Goal: Transaction & Acquisition: Purchase product/service

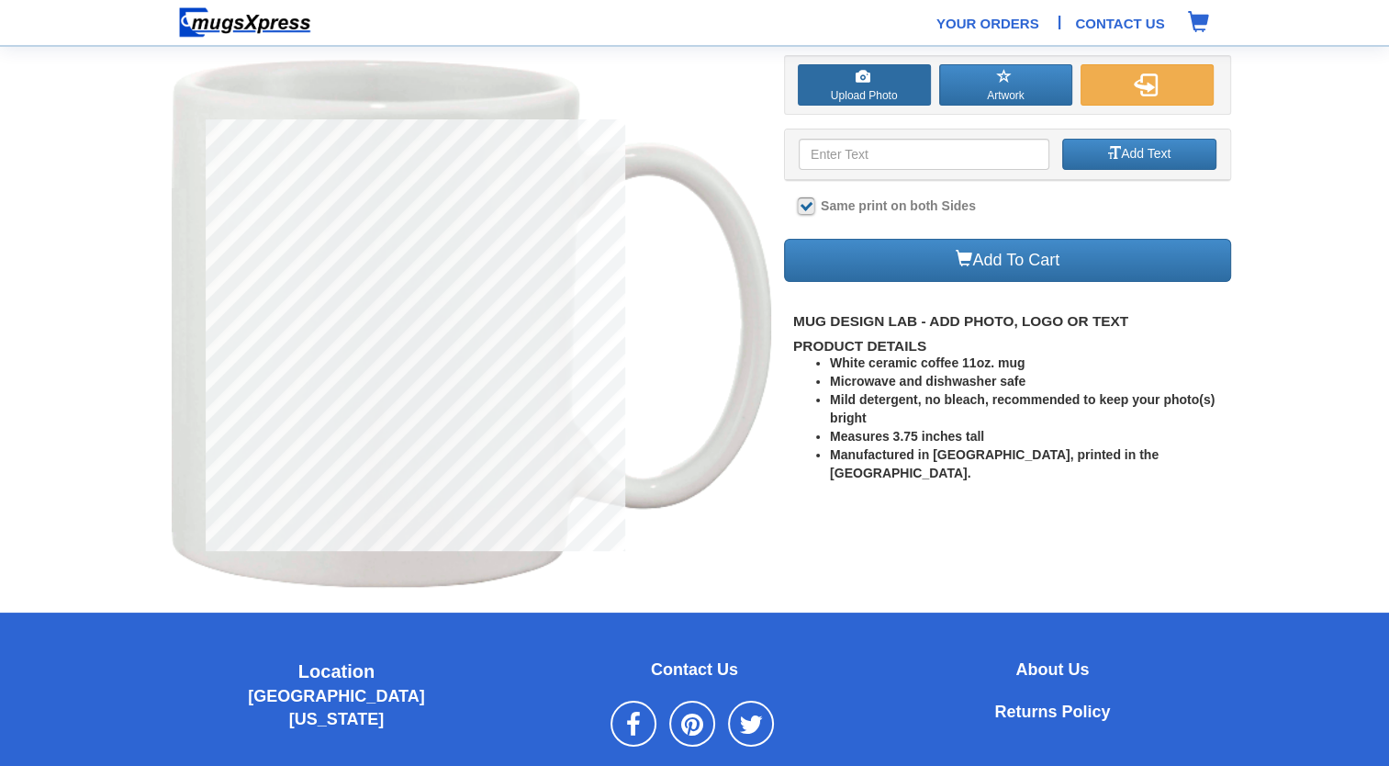
click at [888, 86] on label "Upload Photo" at bounding box center [864, 84] width 133 height 41
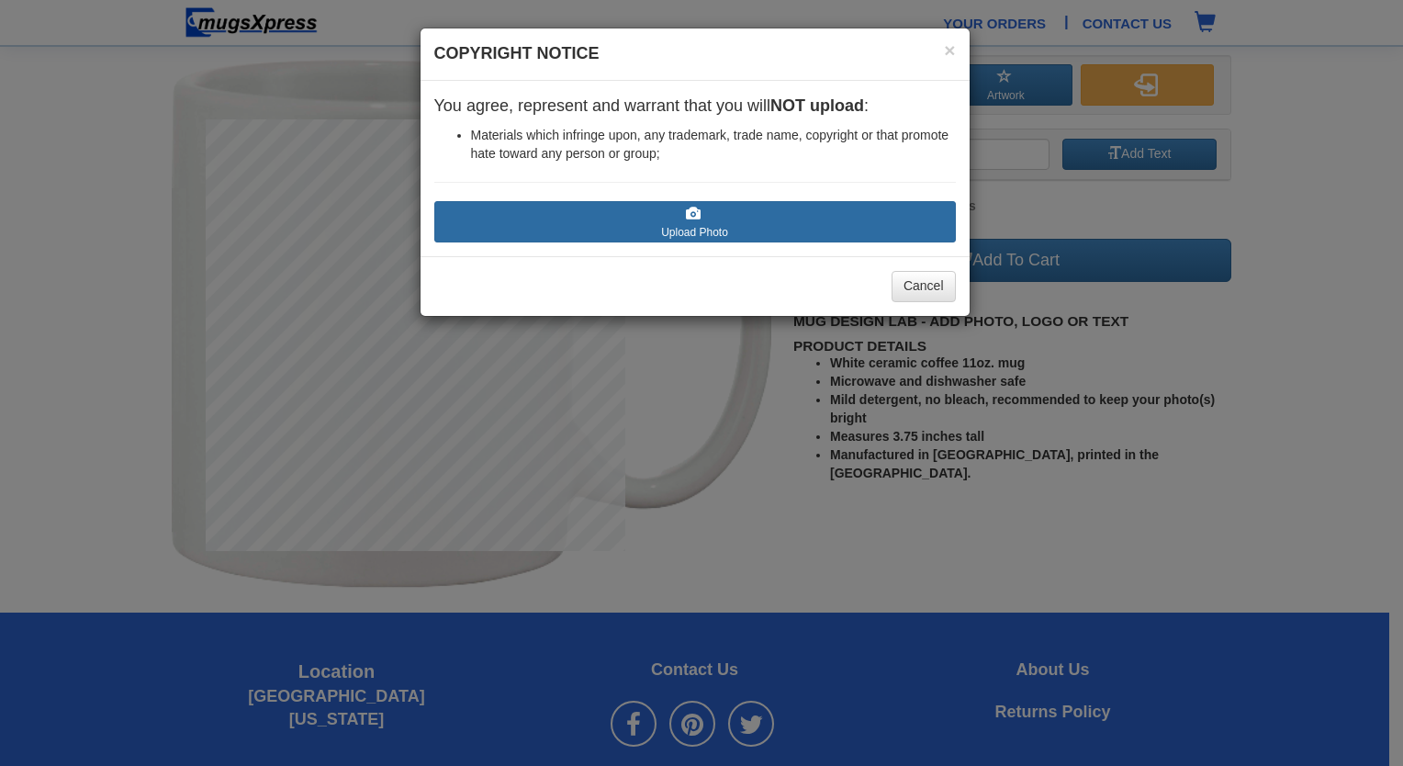
click at [654, 216] on label "Upload Photo" at bounding box center [695, 221] width 522 height 41
click at [648, 241] on input "Upload Photo" at bounding box center [544, 250] width 208 height 18
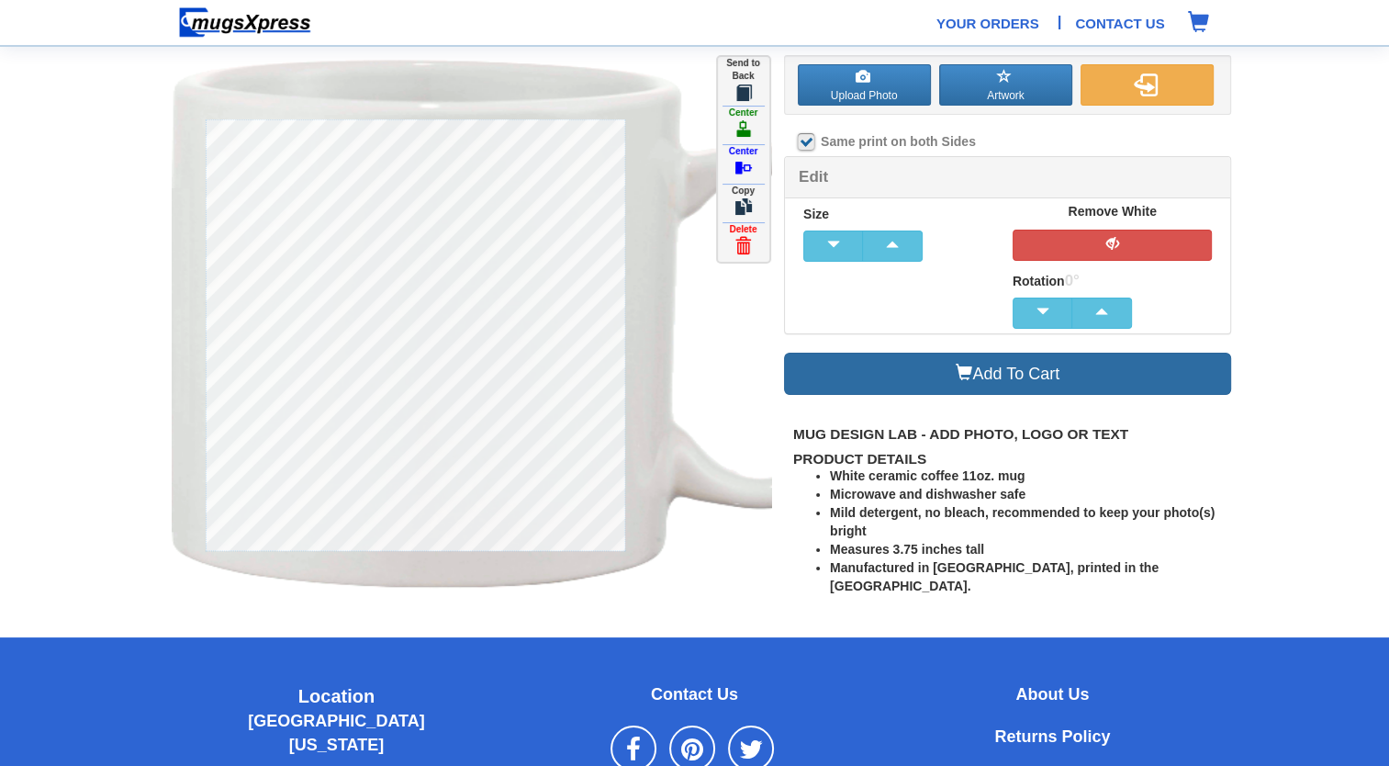
click at [912, 362] on link "Add To Cart" at bounding box center [1008, 374] width 448 height 43
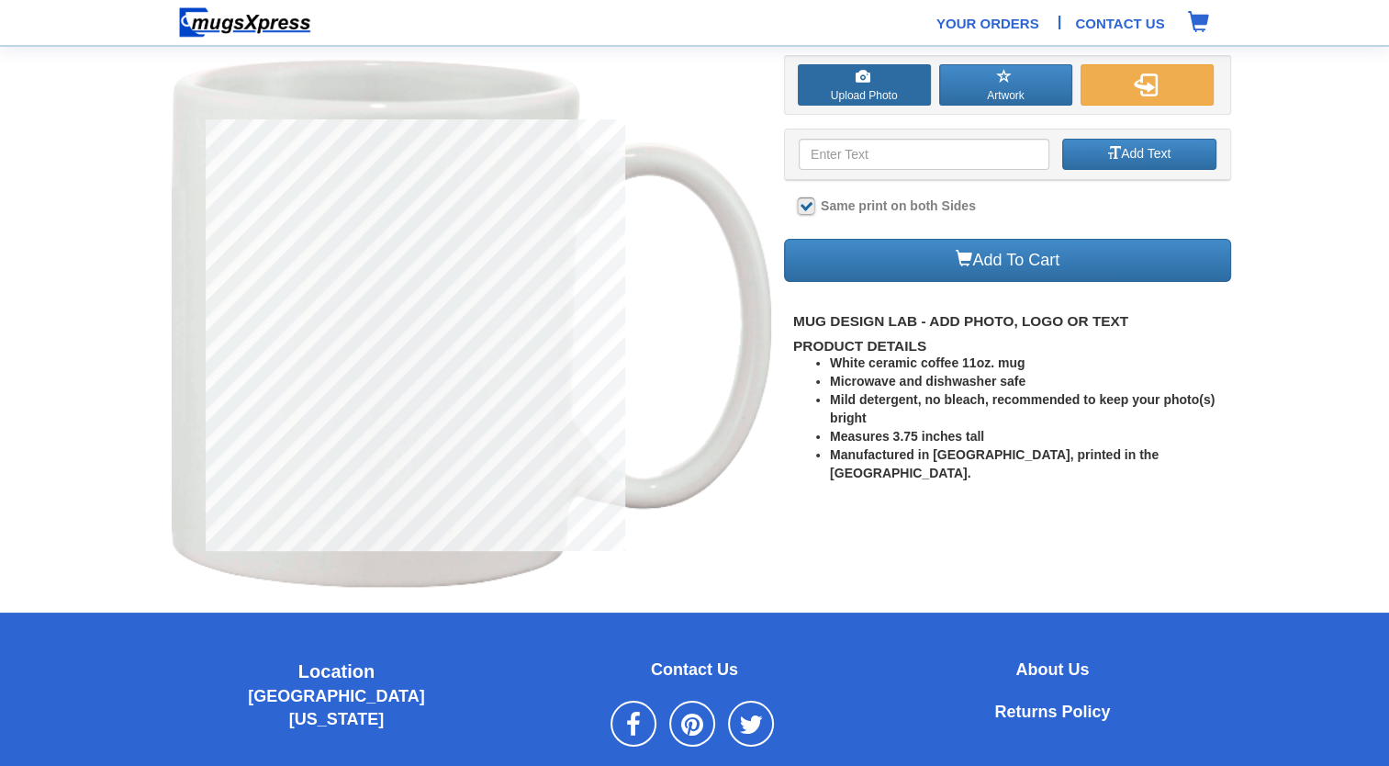
click at [841, 81] on label "Upload Photo" at bounding box center [864, 84] width 133 height 41
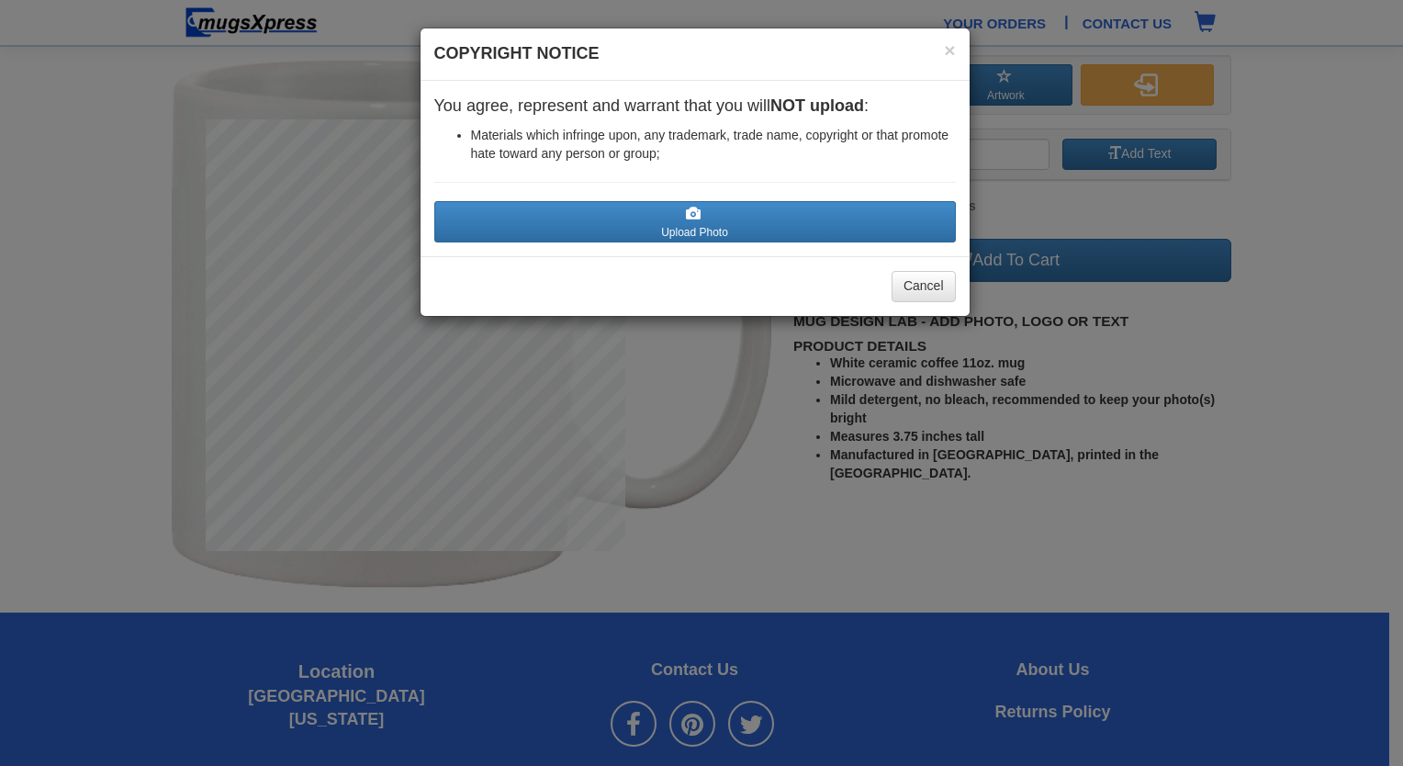
click at [709, 201] on label "Upload Photo" at bounding box center [695, 221] width 522 height 41
click at [648, 241] on input "Upload Photo" at bounding box center [544, 250] width 208 height 18
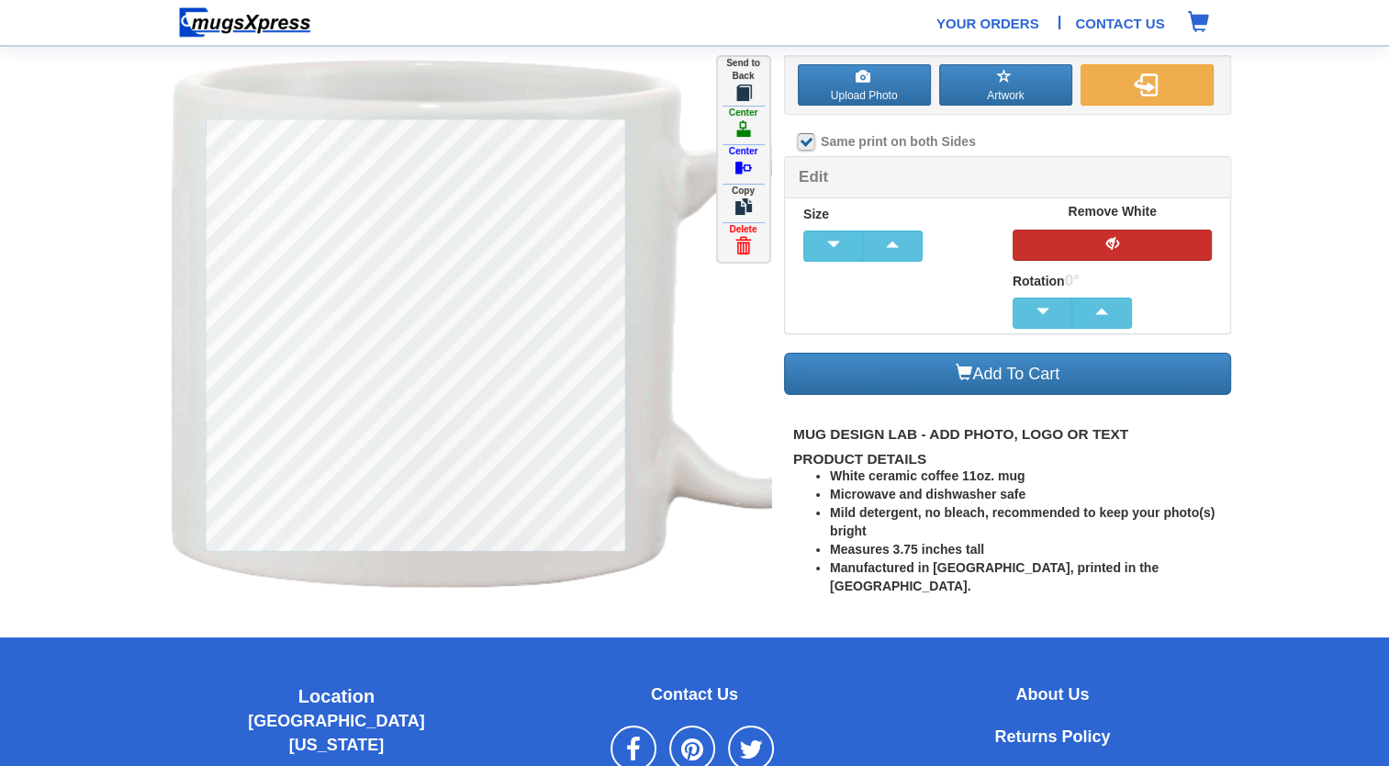
click at [1066, 247] on button "button" at bounding box center [1113, 245] width 200 height 31
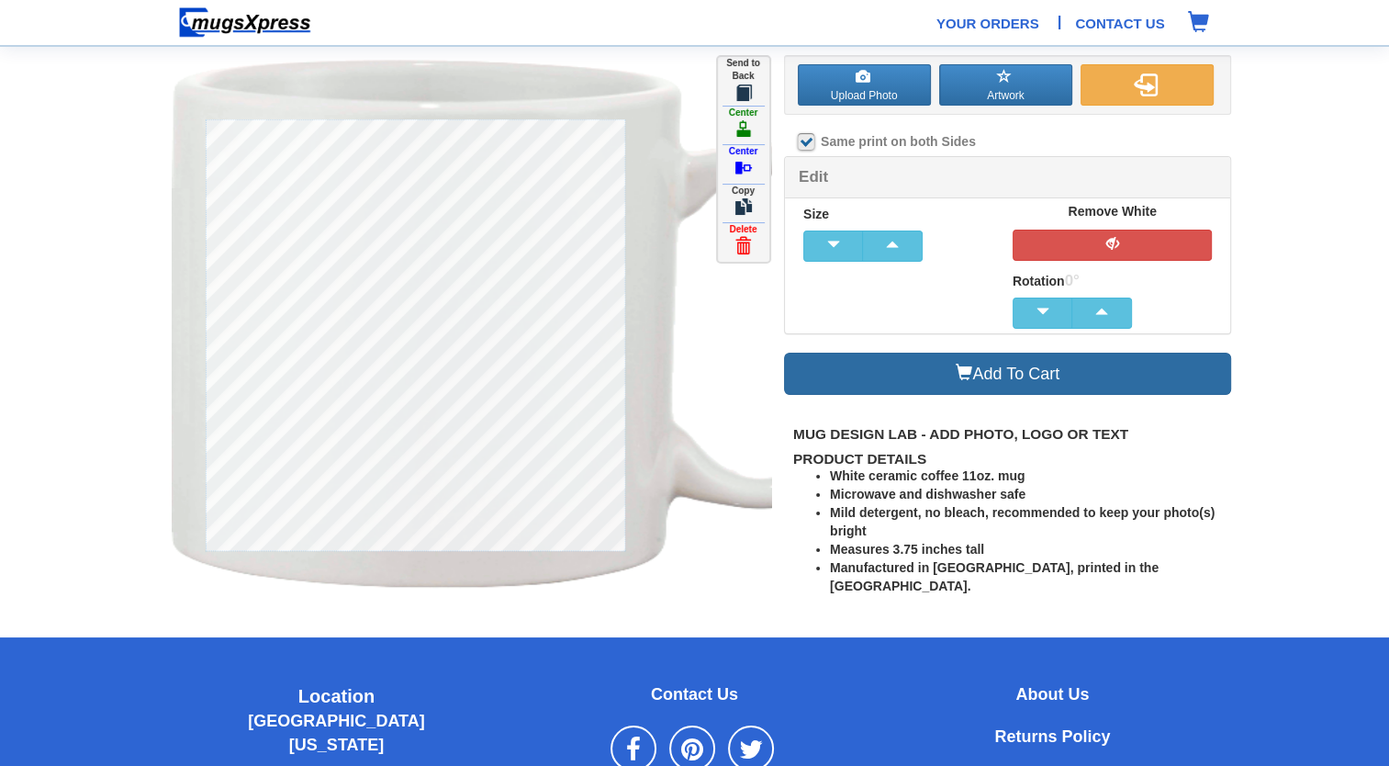
click at [981, 376] on link "Add To Cart" at bounding box center [1008, 374] width 448 height 43
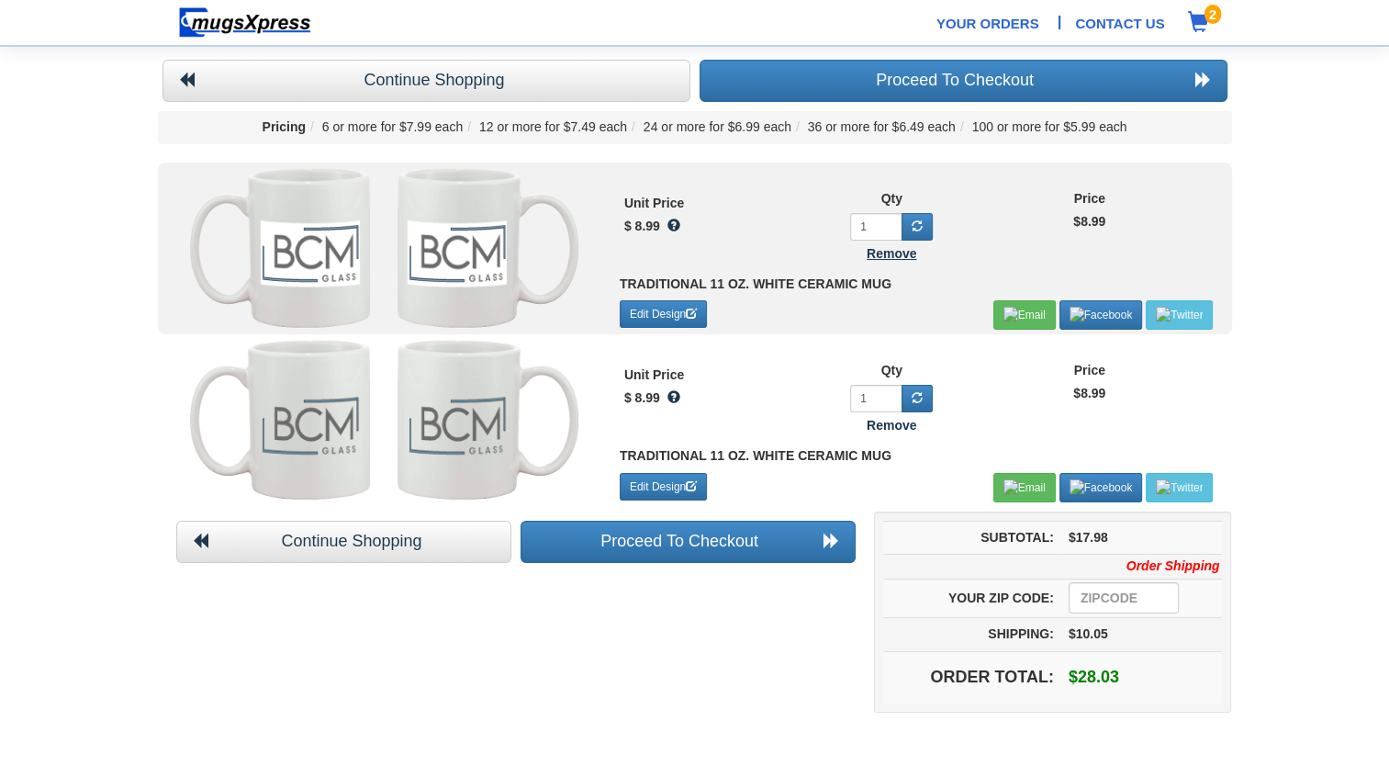
click at [880, 251] on b "Remove" at bounding box center [892, 253] width 50 height 15
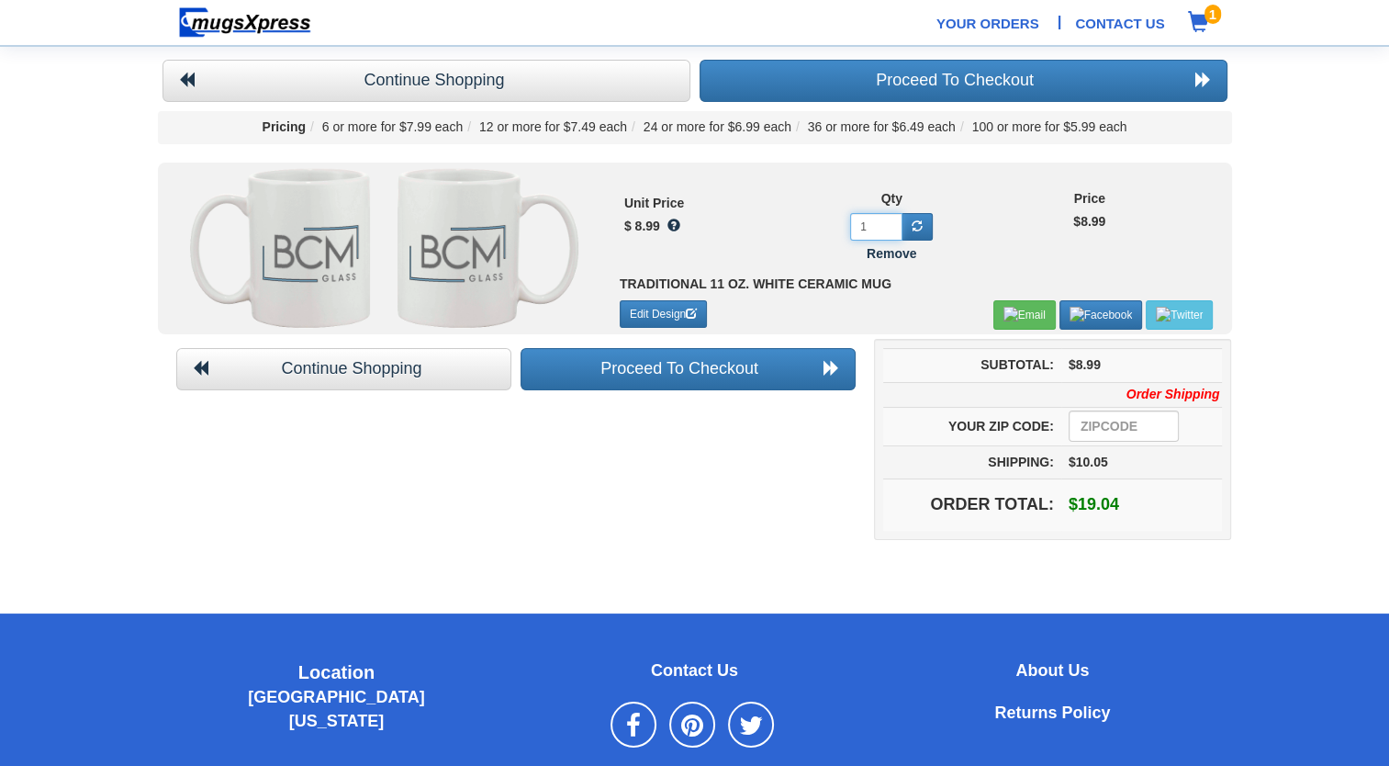
click at [882, 230] on input "1" at bounding box center [876, 227] width 52 height 28
type input "10"
click at [1017, 252] on body "Your Orders | Contact Us 1 Your Cart Items Continue Shopping Proceed To Checkou…" at bounding box center [694, 433] width 1389 height 867
